Goal: Information Seeking & Learning: Learn about a topic

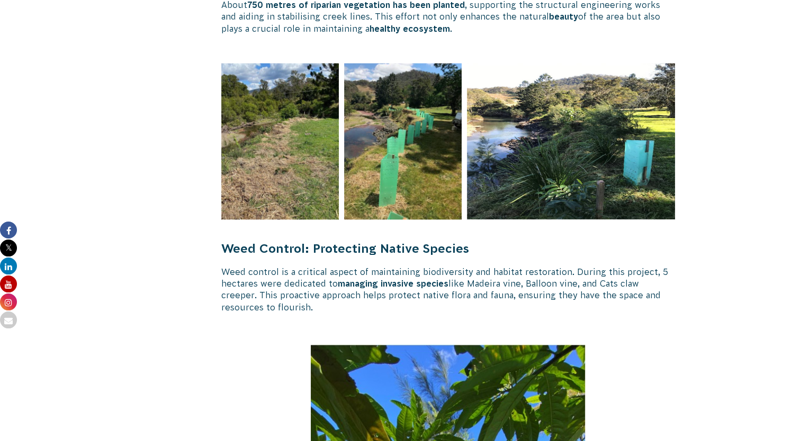
scroll to position [1872, 0]
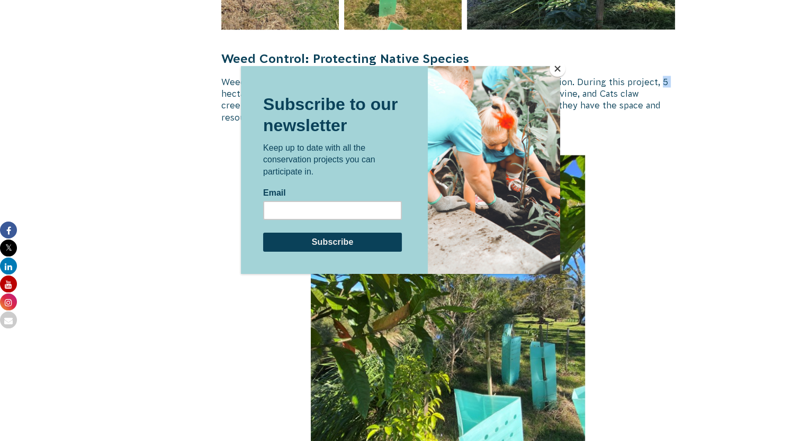
scroll to position [1998, 0]
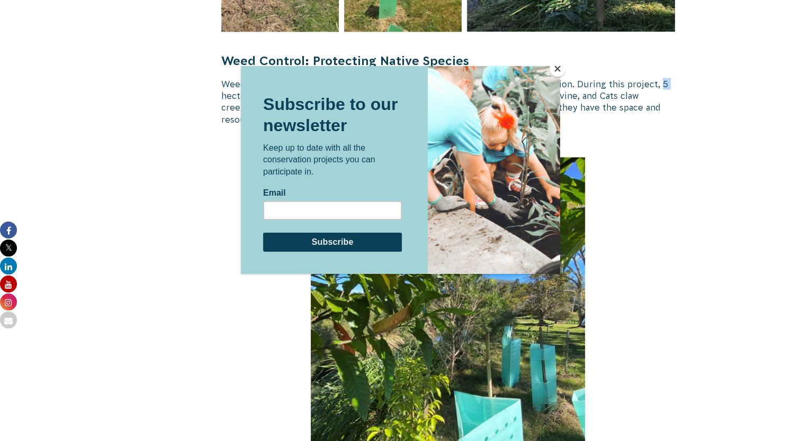
click at [555, 71] on button "Close" at bounding box center [557, 69] width 16 height 16
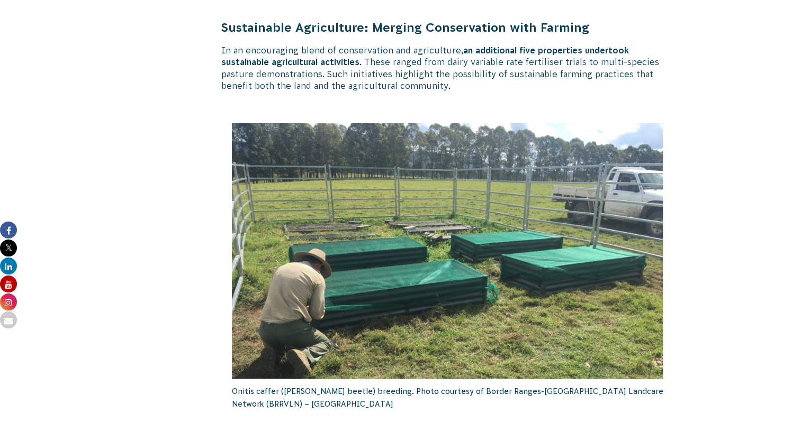
scroll to position [3248, 0]
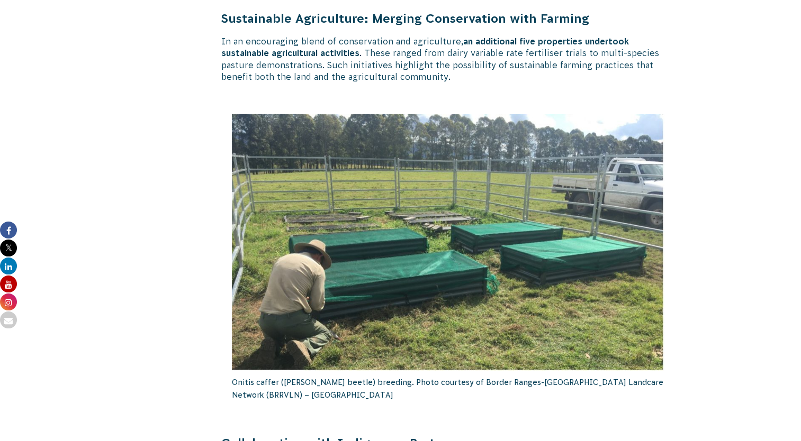
click at [412, 305] on img at bounding box center [448, 242] width 433 height 257
drag, startPoint x: 561, startPoint y: 342, endPoint x: 510, endPoint y: 342, distance: 50.3
click at [510, 342] on img at bounding box center [448, 242] width 433 height 257
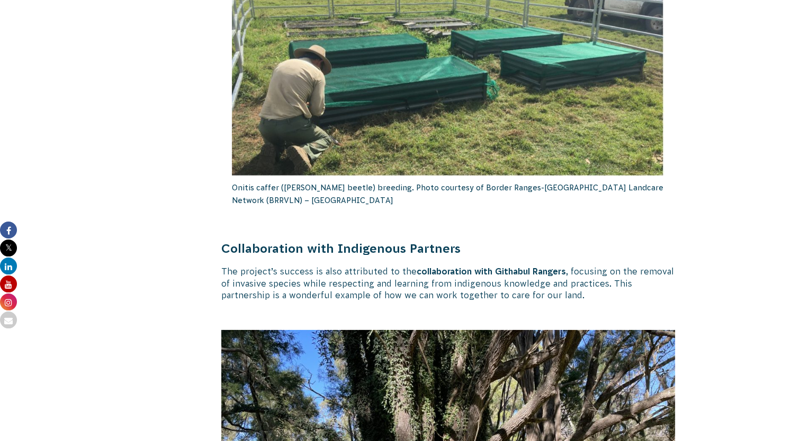
scroll to position [3828, 0]
